Goal: Use online tool/utility: Utilize a website feature to perform a specific function

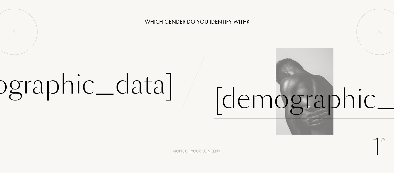
click at [221, 108] on div "[DEMOGRAPHIC_DATA]" at bounding box center [334, 99] width 241 height 39
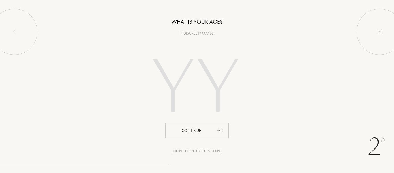
click at [176, 86] on input "number" at bounding box center [197, 89] width 124 height 100
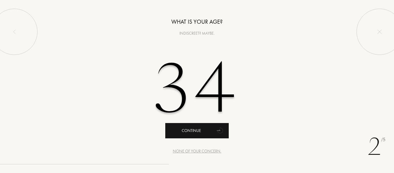
type input "34"
click at [221, 132] on icon "animation" at bounding box center [220, 130] width 7 height 7
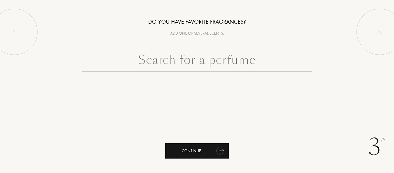
click at [202, 149] on div "Continue" at bounding box center [196, 150] width 63 height 15
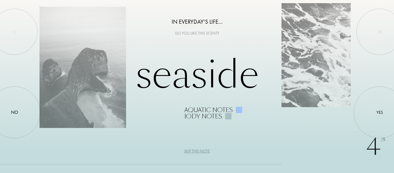
click at [194, 149] on div "Skip this note" at bounding box center [197, 151] width 26 height 6
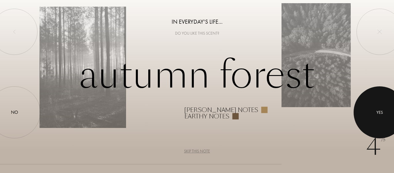
click at [377, 113] on div "Yes" at bounding box center [380, 112] width 7 height 7
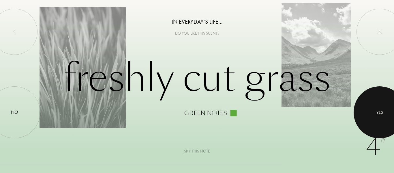
click at [377, 114] on div "Yes" at bounding box center [380, 112] width 7 height 7
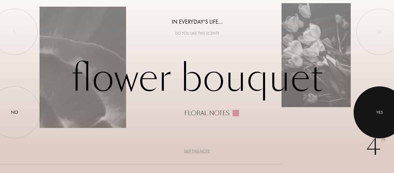
click at [377, 119] on div at bounding box center [380, 112] width 52 height 52
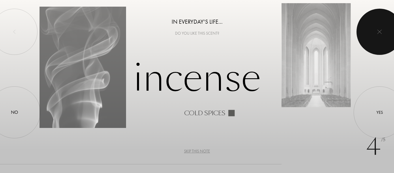
click at [372, 38] on div at bounding box center [380, 32] width 46 height 46
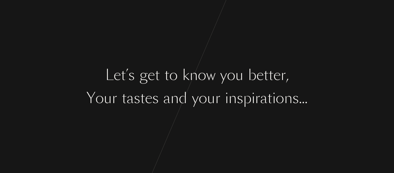
click at [239, 105] on div "s" at bounding box center [240, 98] width 6 height 22
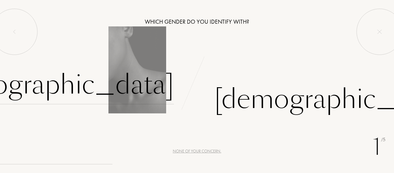
click at [143, 90] on div "[DEMOGRAPHIC_DATA]" at bounding box center [53, 84] width 241 height 39
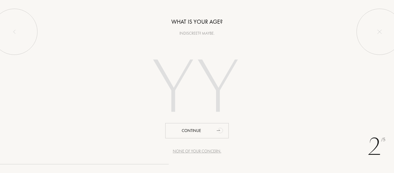
click at [171, 88] on input "number" at bounding box center [197, 89] width 124 height 100
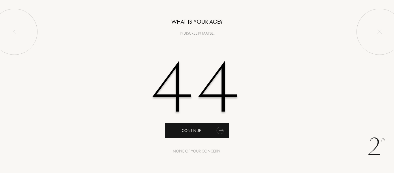
type input "44"
click at [212, 132] on div "Continue" at bounding box center [196, 130] width 63 height 15
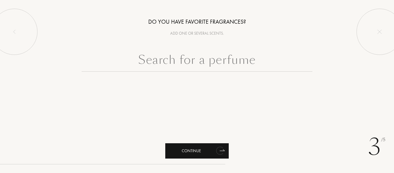
click at [215, 150] on icon "animation" at bounding box center [221, 151] width 12 height 12
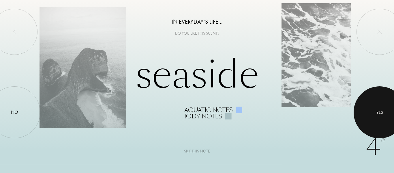
click at [360, 117] on div at bounding box center [380, 112] width 52 height 52
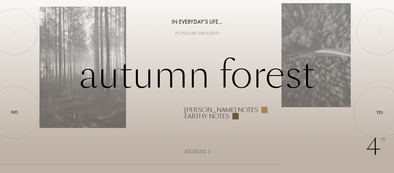
click at [208, 150] on div "Skip this note" at bounding box center [197, 151] width 26 height 6
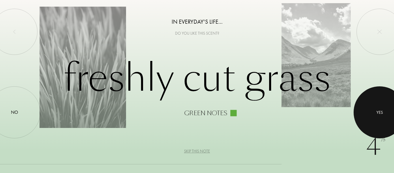
click at [377, 124] on div "Yes" at bounding box center [380, 112] width 52 height 52
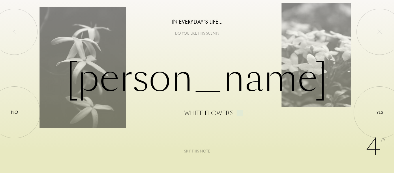
click at [205, 150] on div "Skip this note" at bounding box center [197, 151] width 26 height 6
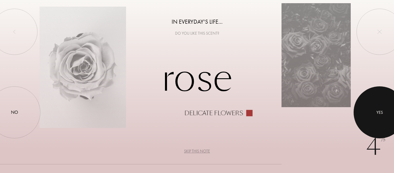
click at [384, 114] on div at bounding box center [380, 112] width 52 height 52
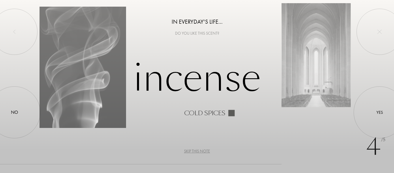
click at [199, 149] on div "Skip this note" at bounding box center [197, 151] width 26 height 6
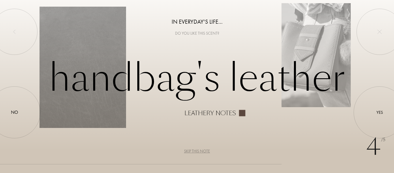
click at [199, 149] on div "Skip this note" at bounding box center [197, 151] width 26 height 6
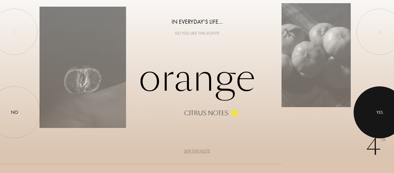
click at [387, 116] on div at bounding box center [380, 112] width 52 height 52
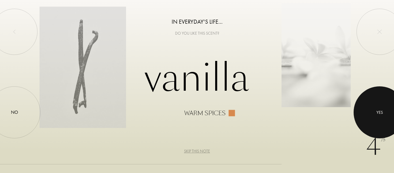
click at [366, 113] on div at bounding box center [380, 112] width 52 height 52
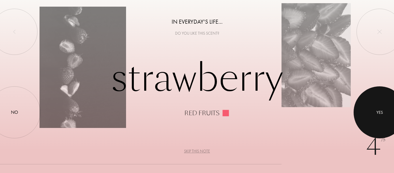
click at [394, 119] on div at bounding box center [380, 112] width 52 height 52
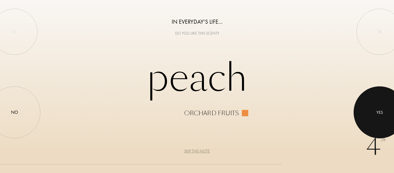
click at [383, 122] on div at bounding box center [380, 112] width 52 height 52
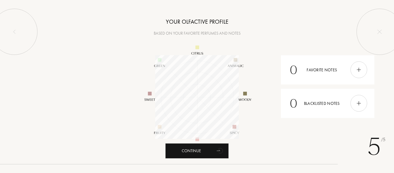
scroll to position [84, 84]
